Goal: Register for event/course

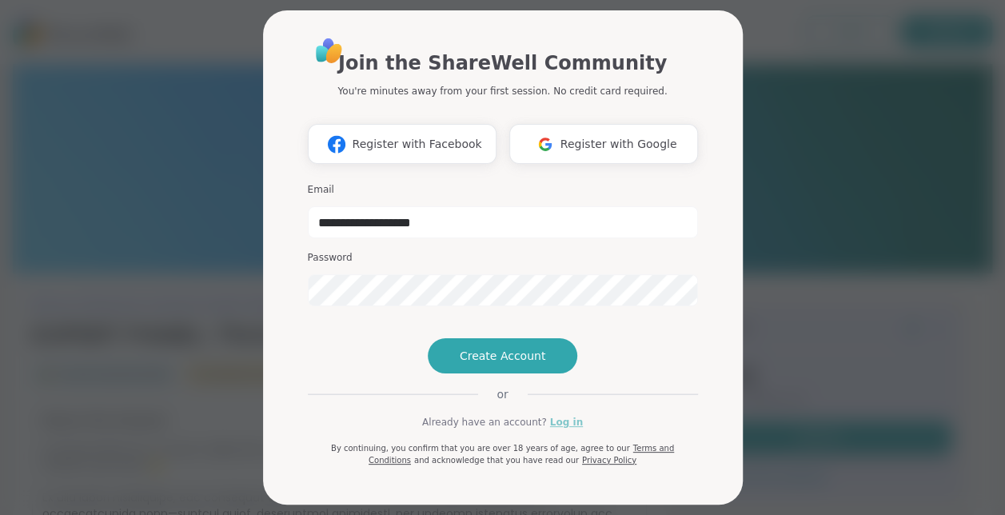
click at [560, 429] on link "Log in" at bounding box center [566, 422] width 33 height 14
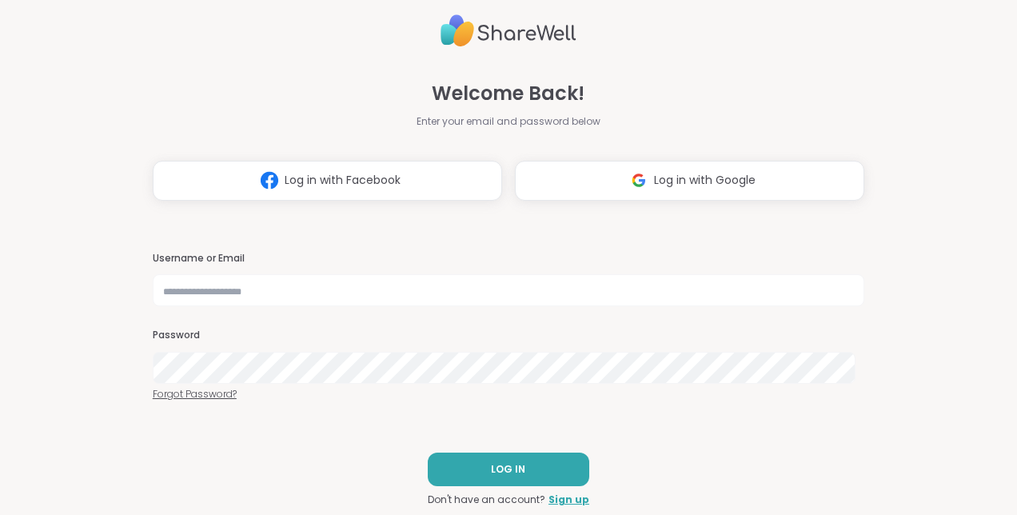
click at [182, 394] on link "Forgot Password?" at bounding box center [509, 394] width 712 height 14
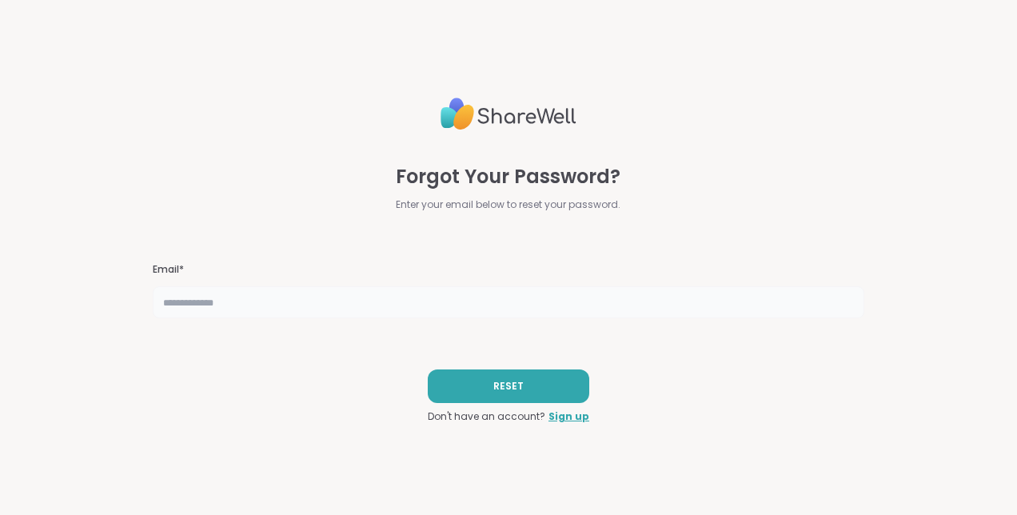
click at [247, 306] on input "text" at bounding box center [509, 302] width 712 height 32
type input "**********"
click at [457, 384] on button "RESET" at bounding box center [509, 386] width 162 height 34
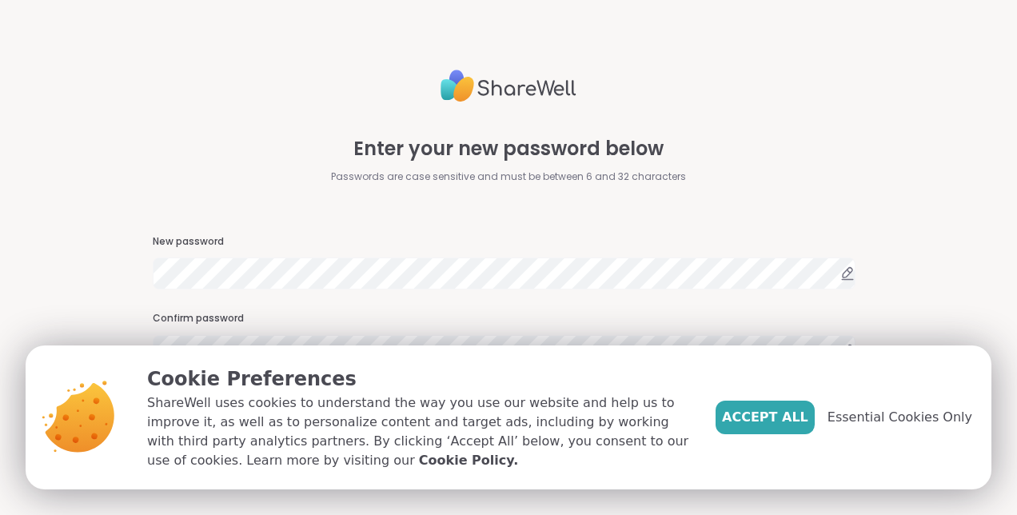
drag, startPoint x: 782, startPoint y: 421, endPoint x: 794, endPoint y: 439, distance: 22.0
click at [782, 420] on span "Accept All" at bounding box center [765, 417] width 86 height 19
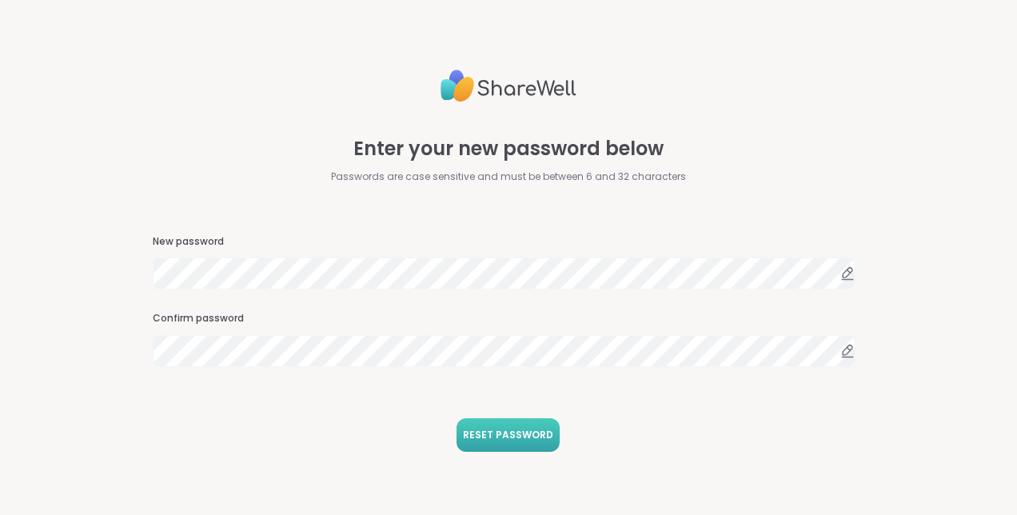
click at [507, 431] on span "RESET PASSWORD" at bounding box center [508, 435] width 90 height 14
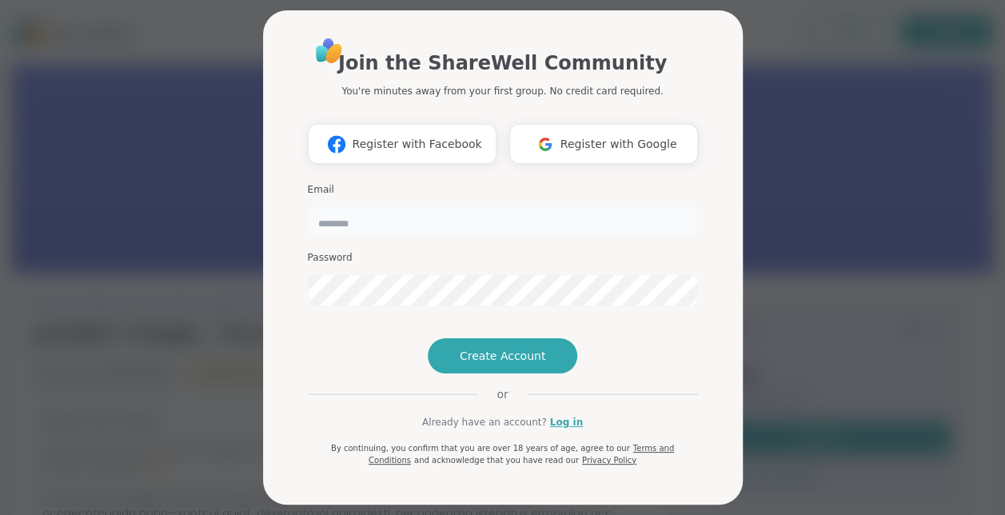
click at [422, 223] on input "email" at bounding box center [503, 222] width 390 height 32
type input "**********"
click at [561, 429] on link "Log in" at bounding box center [566, 422] width 33 height 14
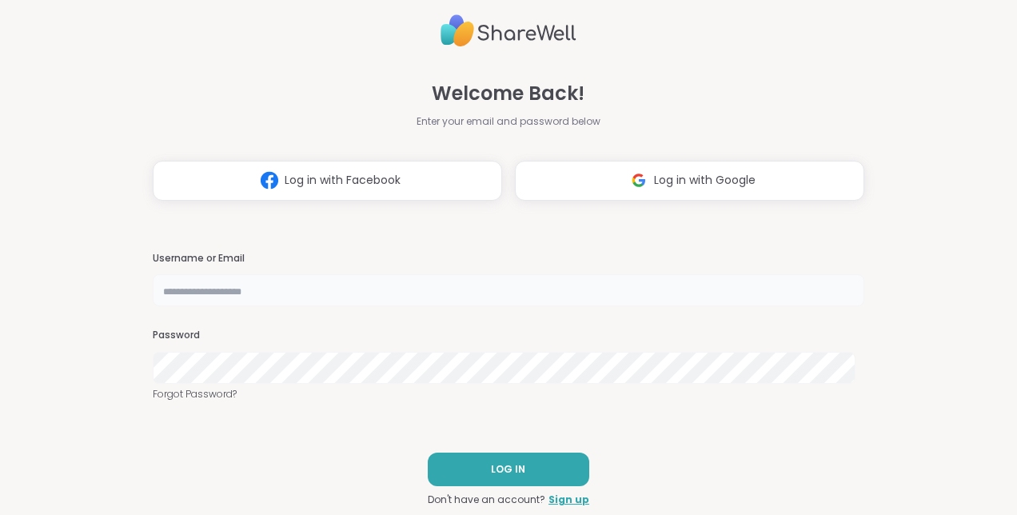
click at [237, 281] on input "text" at bounding box center [509, 290] width 712 height 32
type input "**********"
click at [496, 473] on span "LOG IN" at bounding box center [508, 469] width 34 height 14
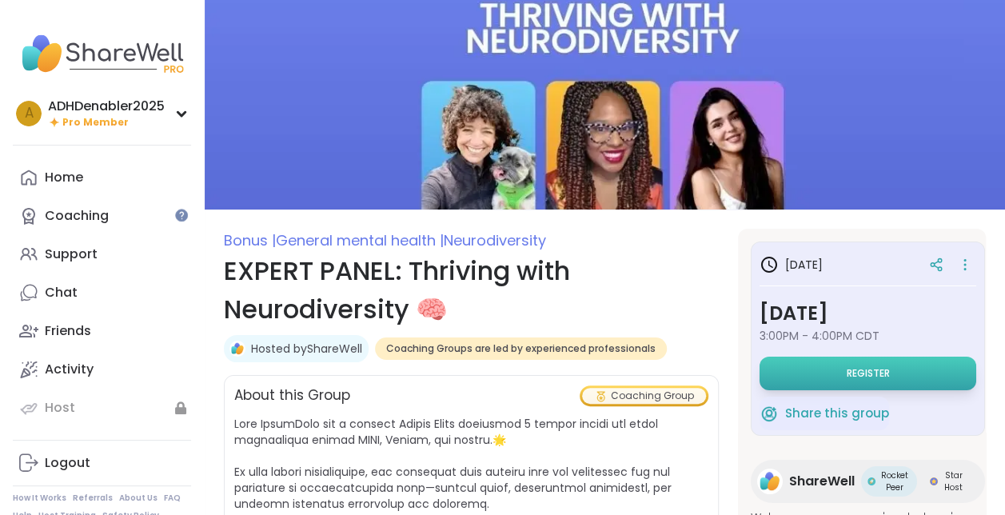
click at [849, 365] on button "Register" at bounding box center [868, 374] width 217 height 34
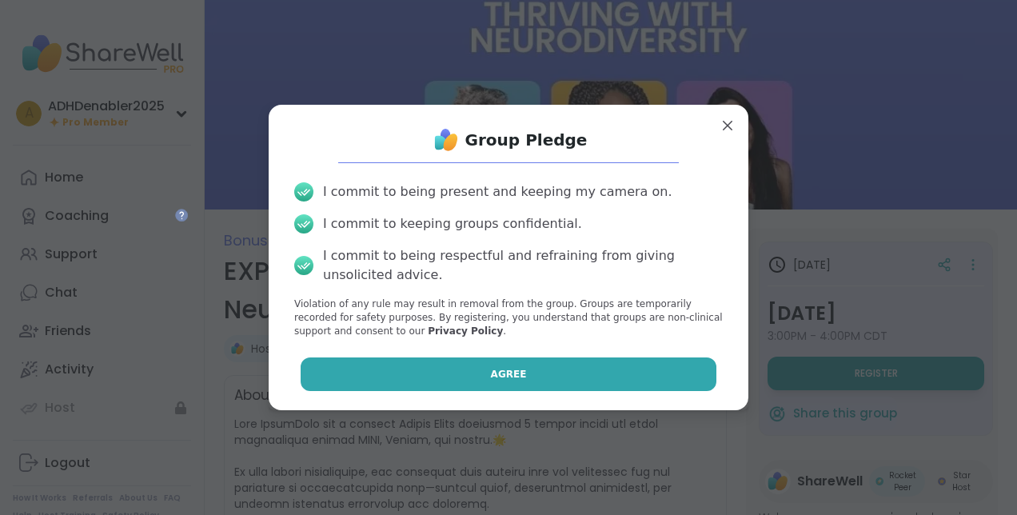
click at [542, 373] on button "Agree" at bounding box center [509, 374] width 417 height 34
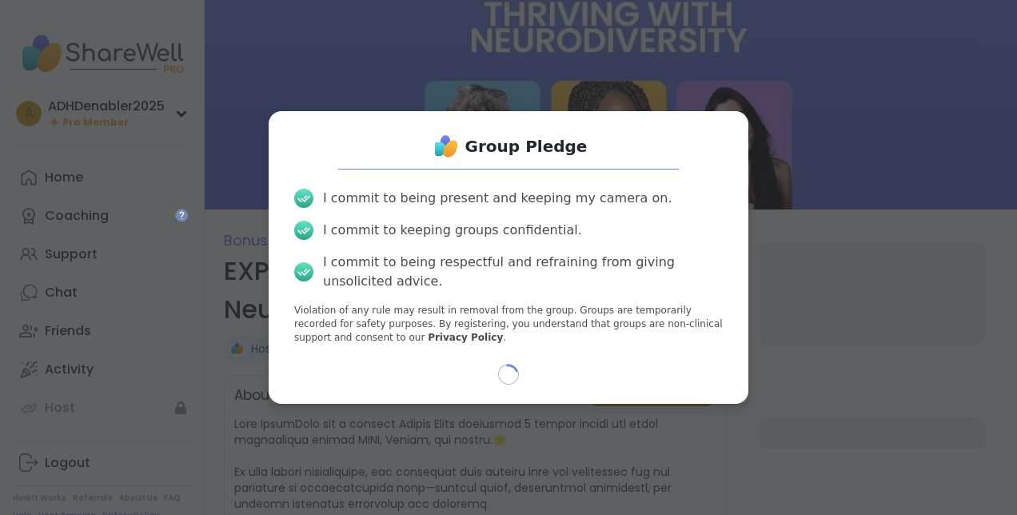
select select "**"
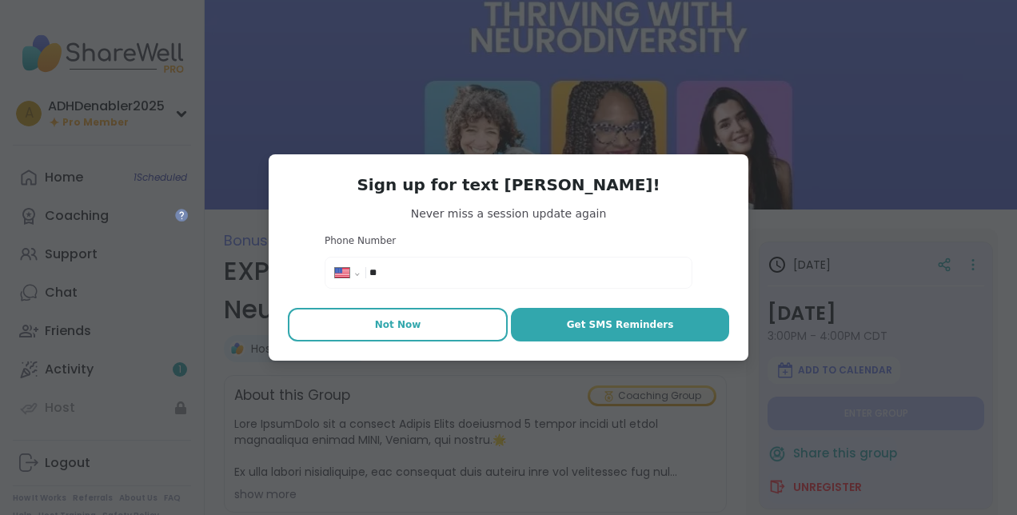
click at [409, 326] on span "Not Now" at bounding box center [398, 324] width 46 height 14
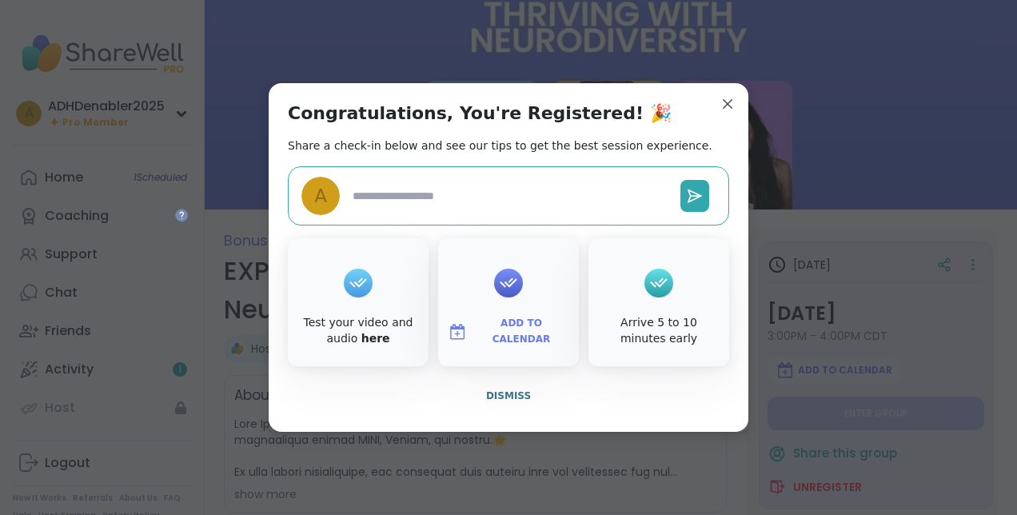
click at [493, 328] on span "Add to Calendar" at bounding box center [521, 331] width 96 height 31
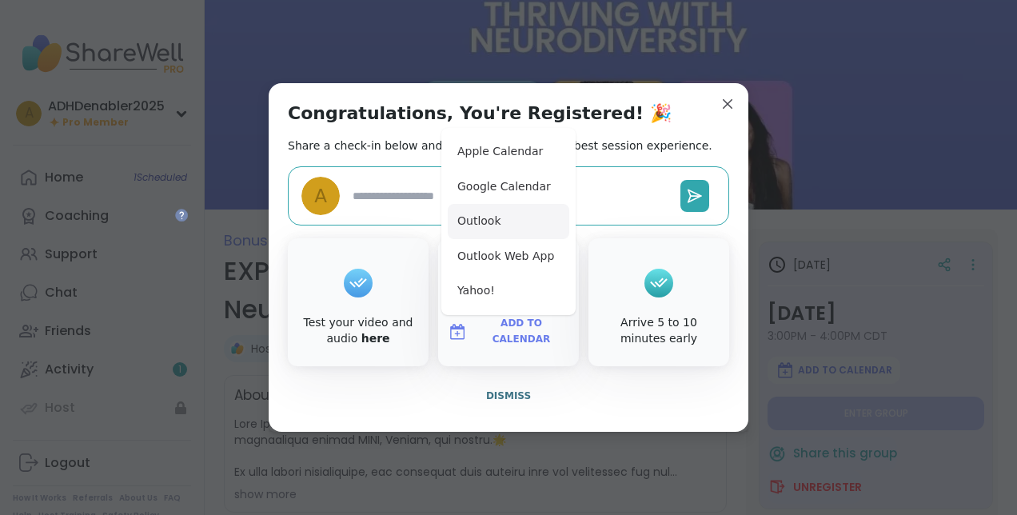
click at [473, 224] on button "Outlook" at bounding box center [509, 221] width 122 height 35
type textarea "*"
